Goal: Navigation & Orientation: Find specific page/section

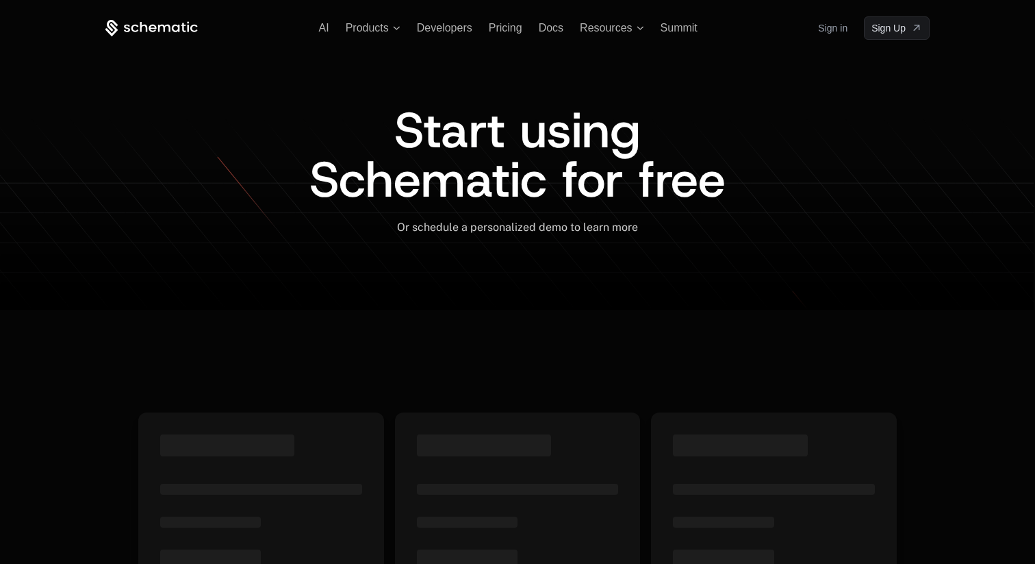
click at [831, 31] on link "Sign in" at bounding box center [832, 28] width 29 height 22
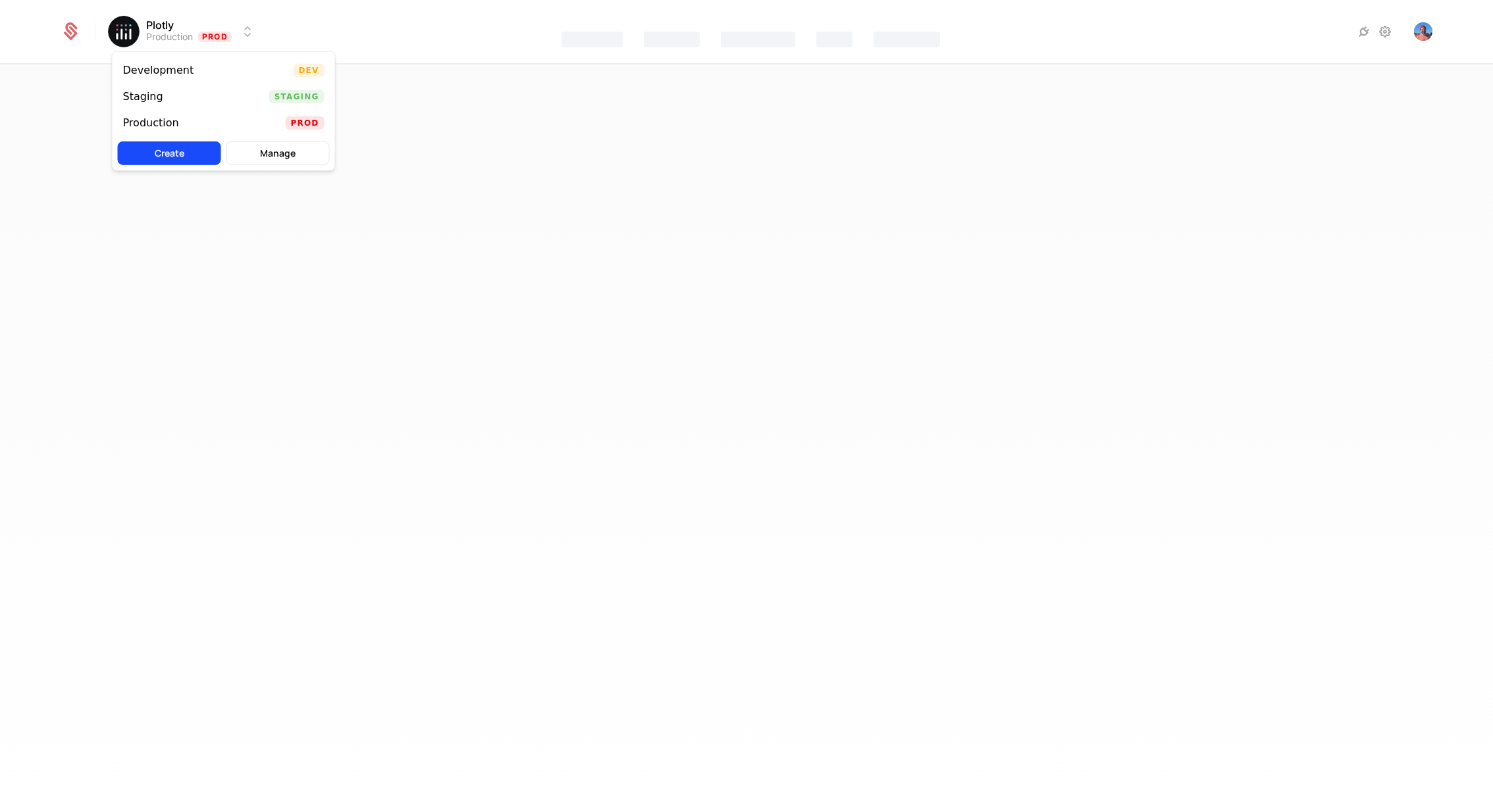
click at [210, 43] on html "Plotly Production Prod Features Catalog Companies Events Components Best Viewed…" at bounding box center [746, 406] width 1493 height 812
click at [210, 23] on html "Plotly Production Prod Features Catalog Companies Events Components Best Viewed…" at bounding box center [746, 406] width 1493 height 812
click at [176, 114] on div "Production Prod" at bounding box center [223, 122] width 222 height 26
